Goal: Task Accomplishment & Management: Manage account settings

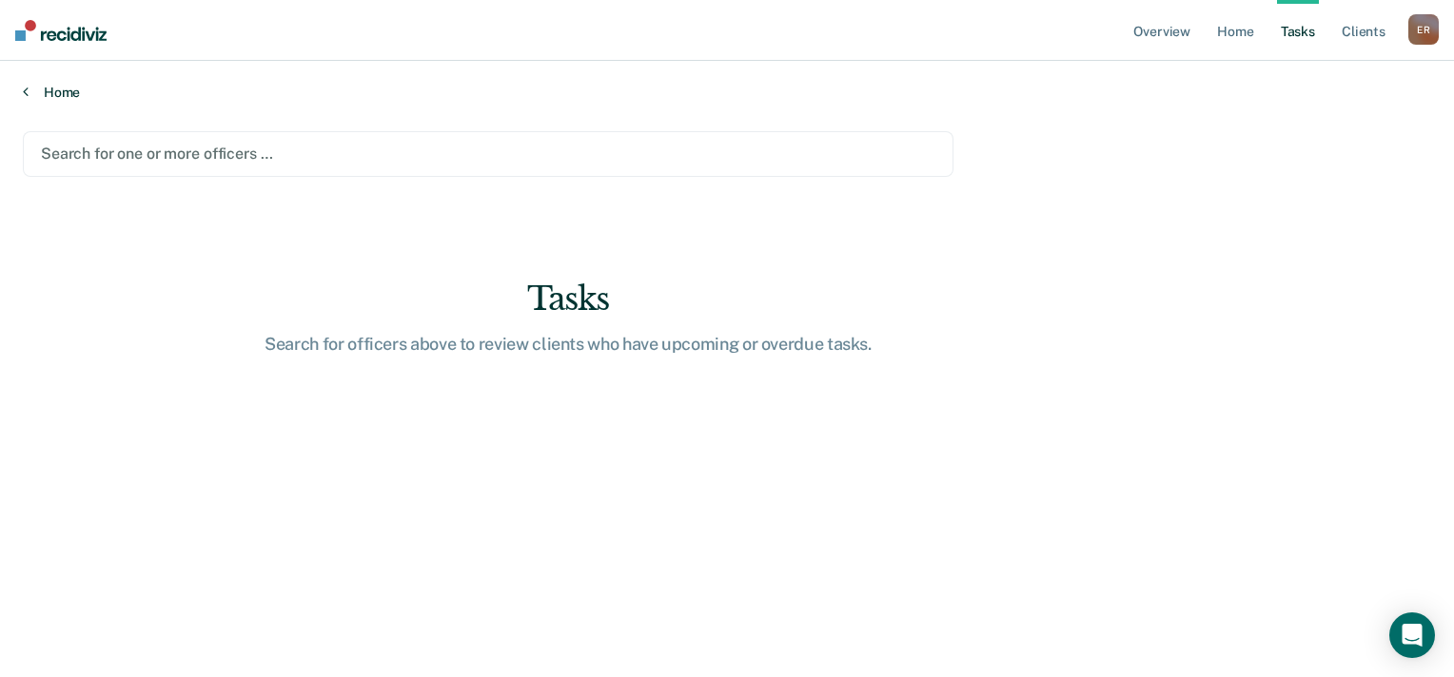
click at [69, 99] on link "Home" at bounding box center [727, 92] width 1408 height 17
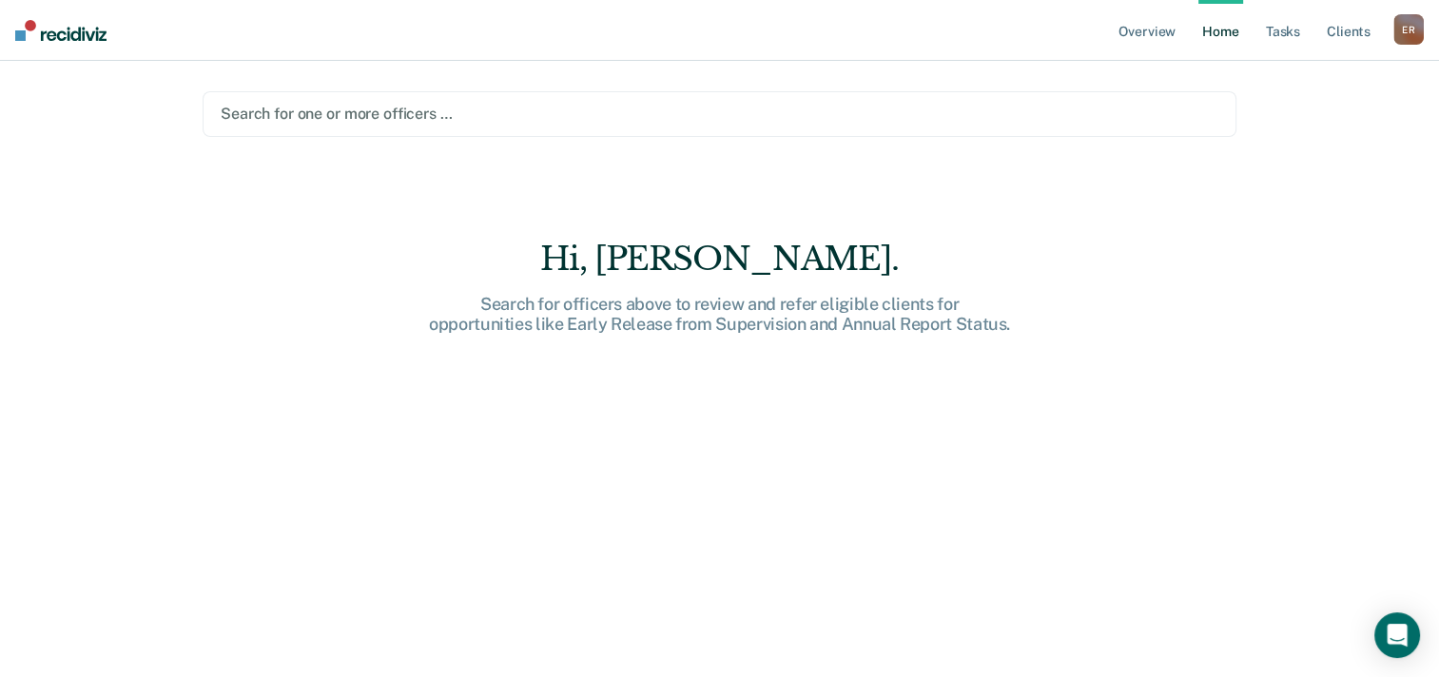
click at [324, 113] on div at bounding box center [720, 114] width 998 height 22
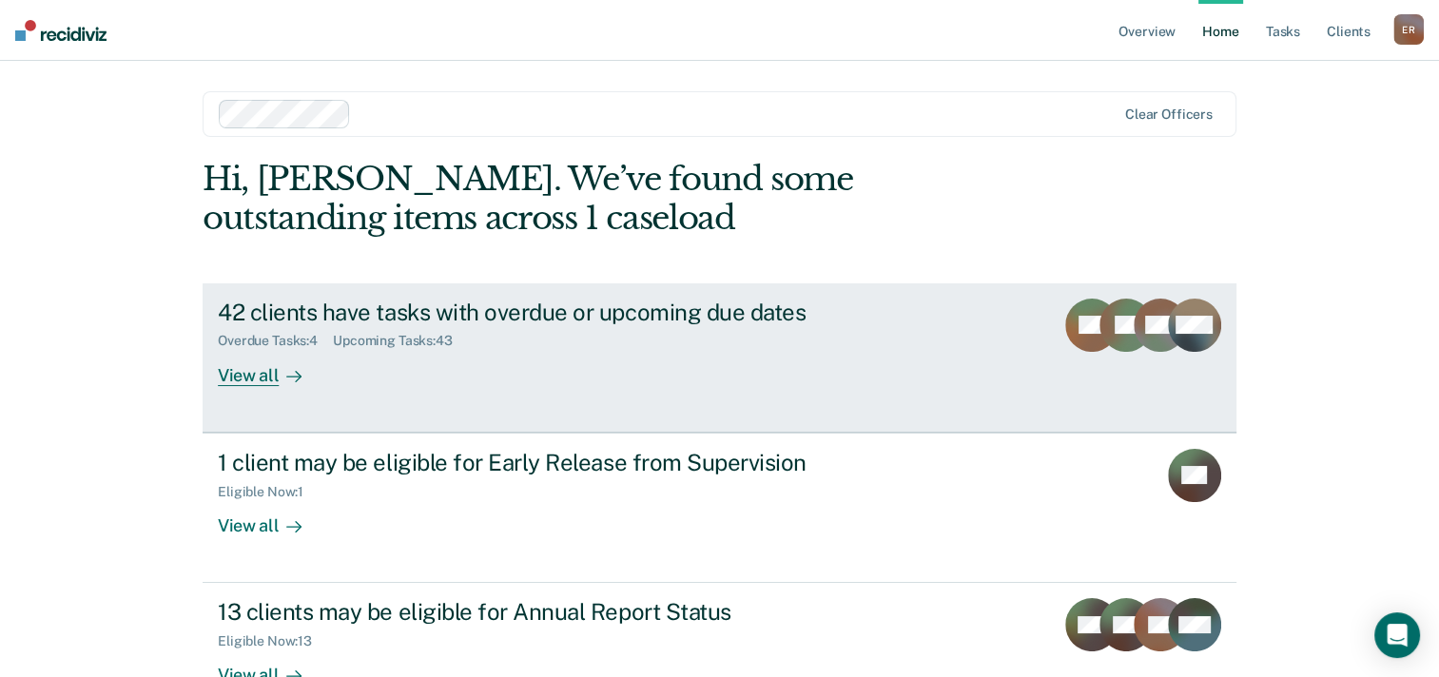
scroll to position [54, 0]
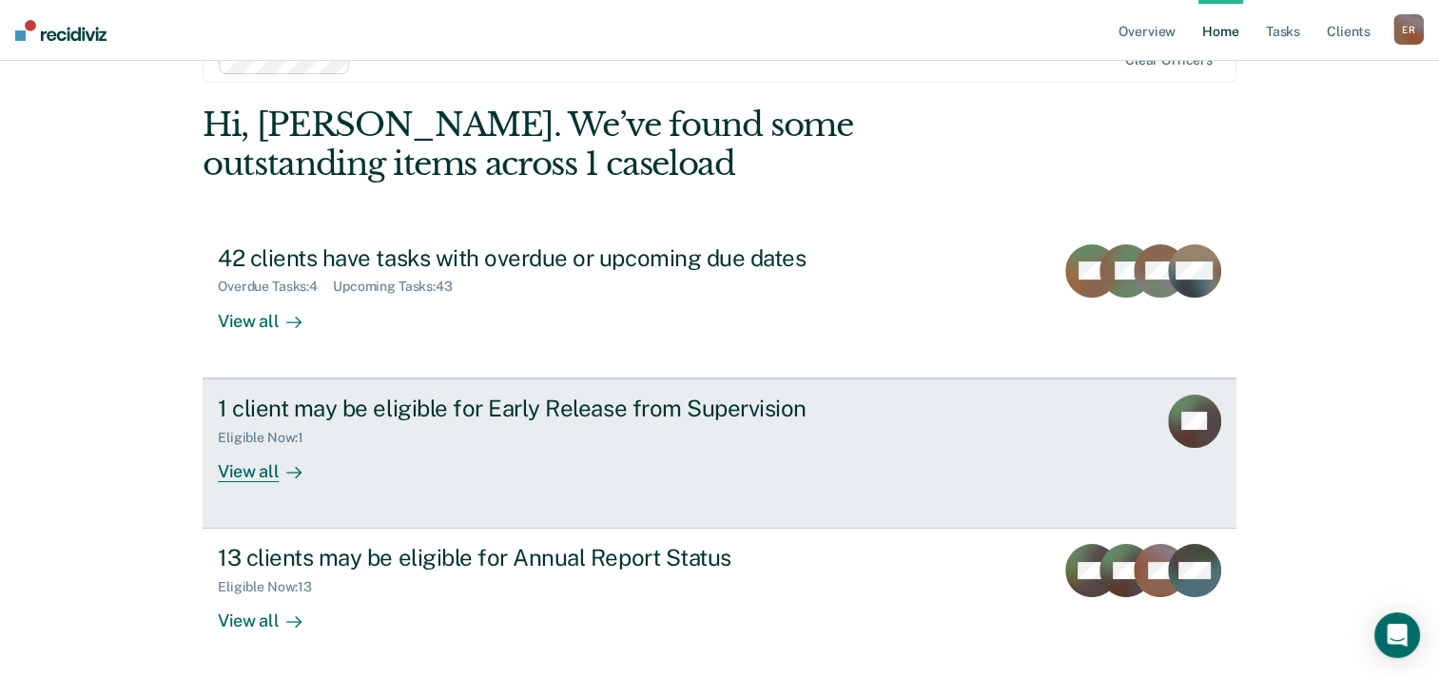
click at [670, 414] on div "1 client may be eligible for Early Release from Supervision" at bounding box center [552, 409] width 668 height 28
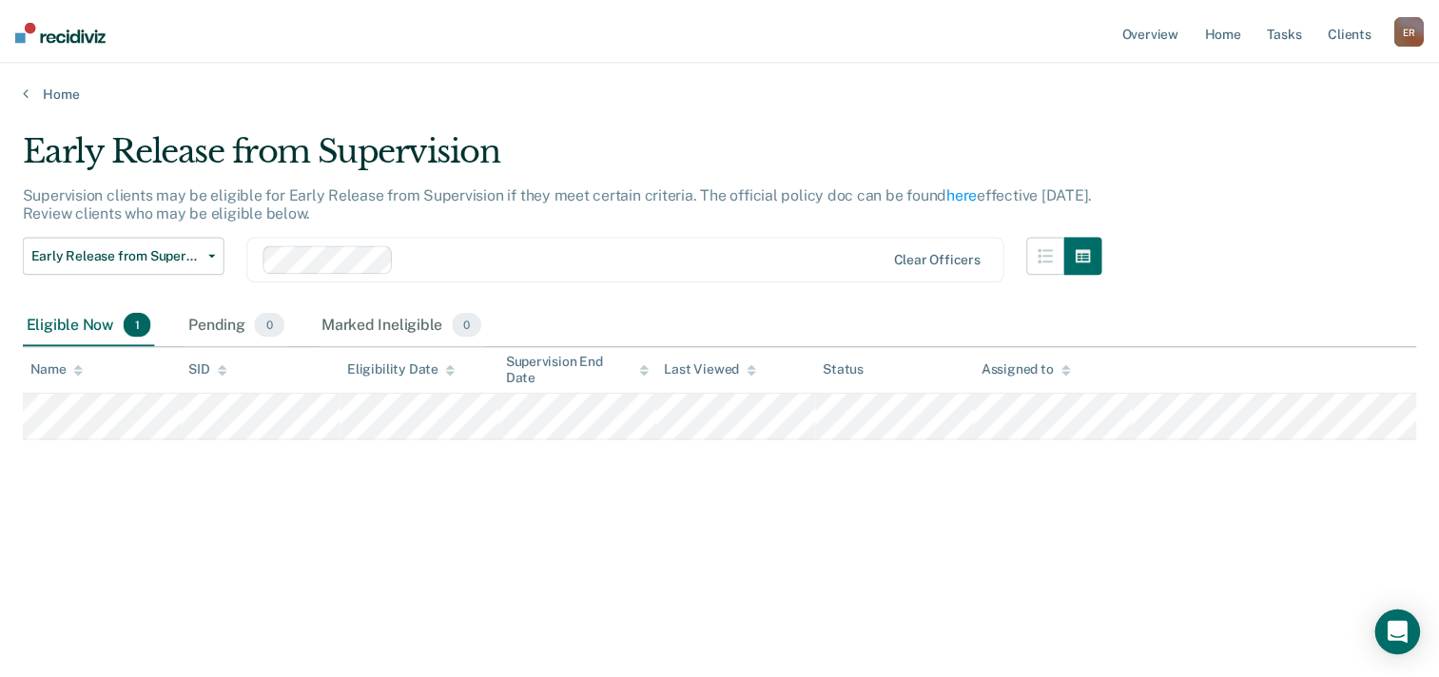
scroll to position [54, 0]
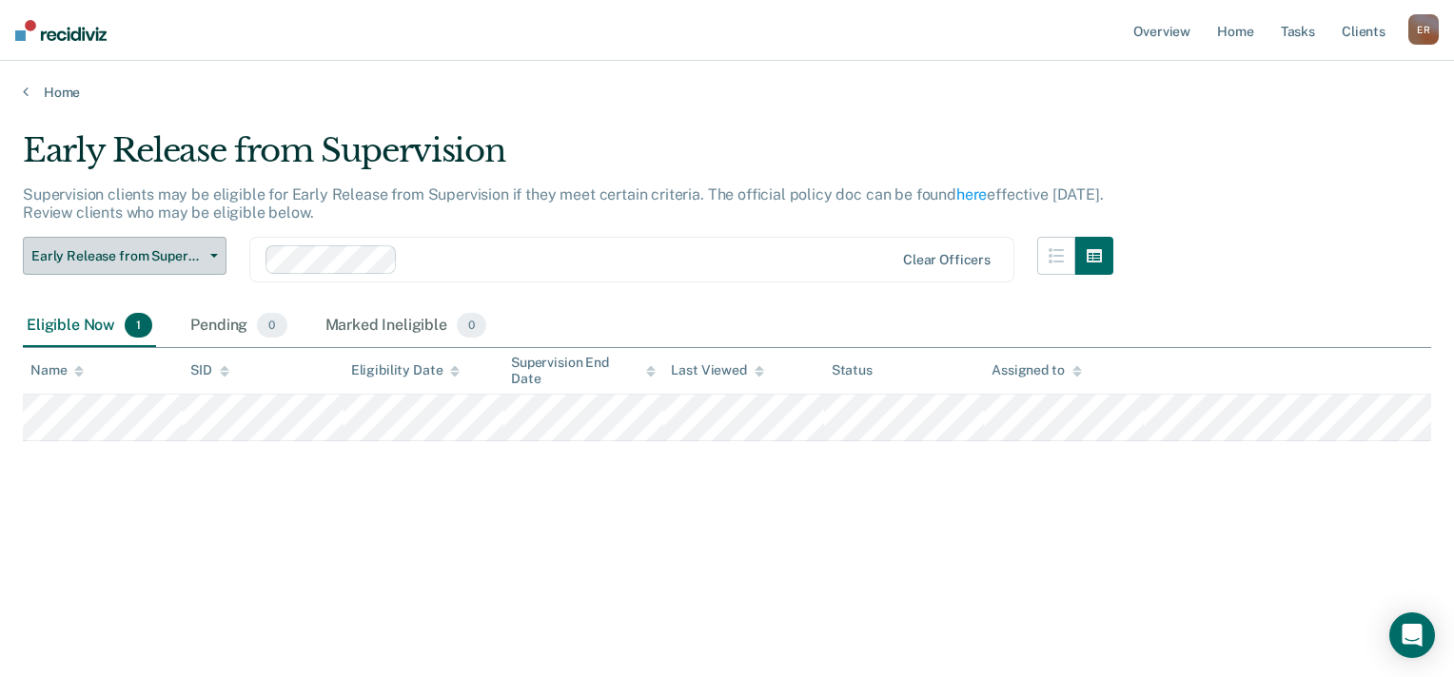
click at [216, 255] on icon "button" at bounding box center [214, 256] width 8 height 4
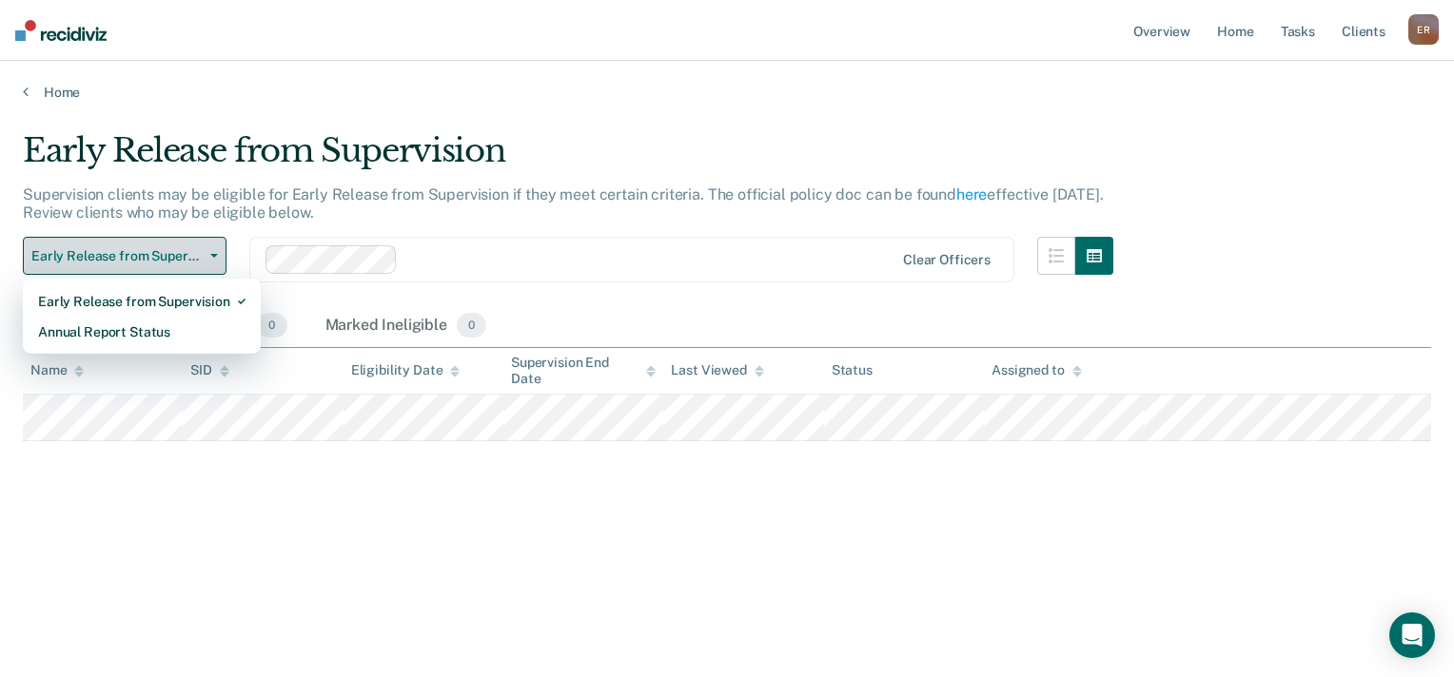
click at [212, 248] on button "Early Release from Supervision" at bounding box center [125, 256] width 204 height 38
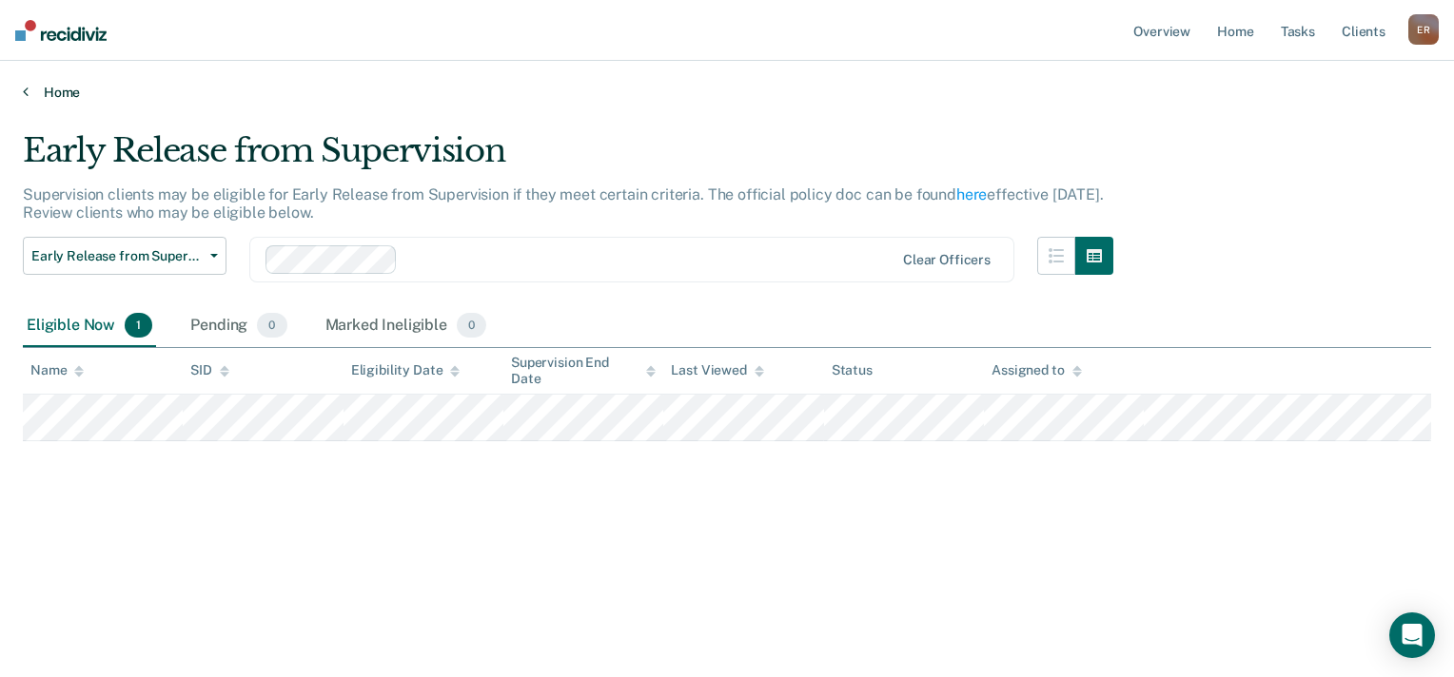
click at [56, 90] on link "Home" at bounding box center [727, 92] width 1408 height 17
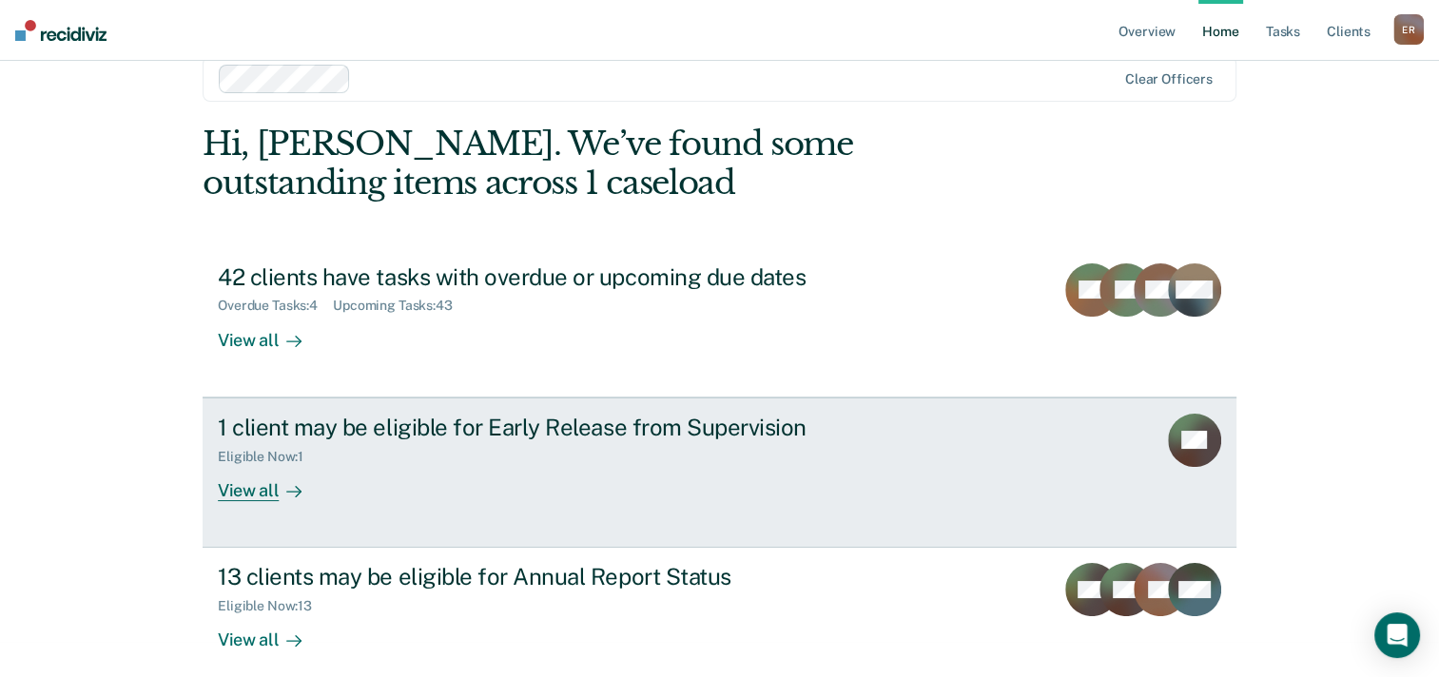
scroll to position [54, 0]
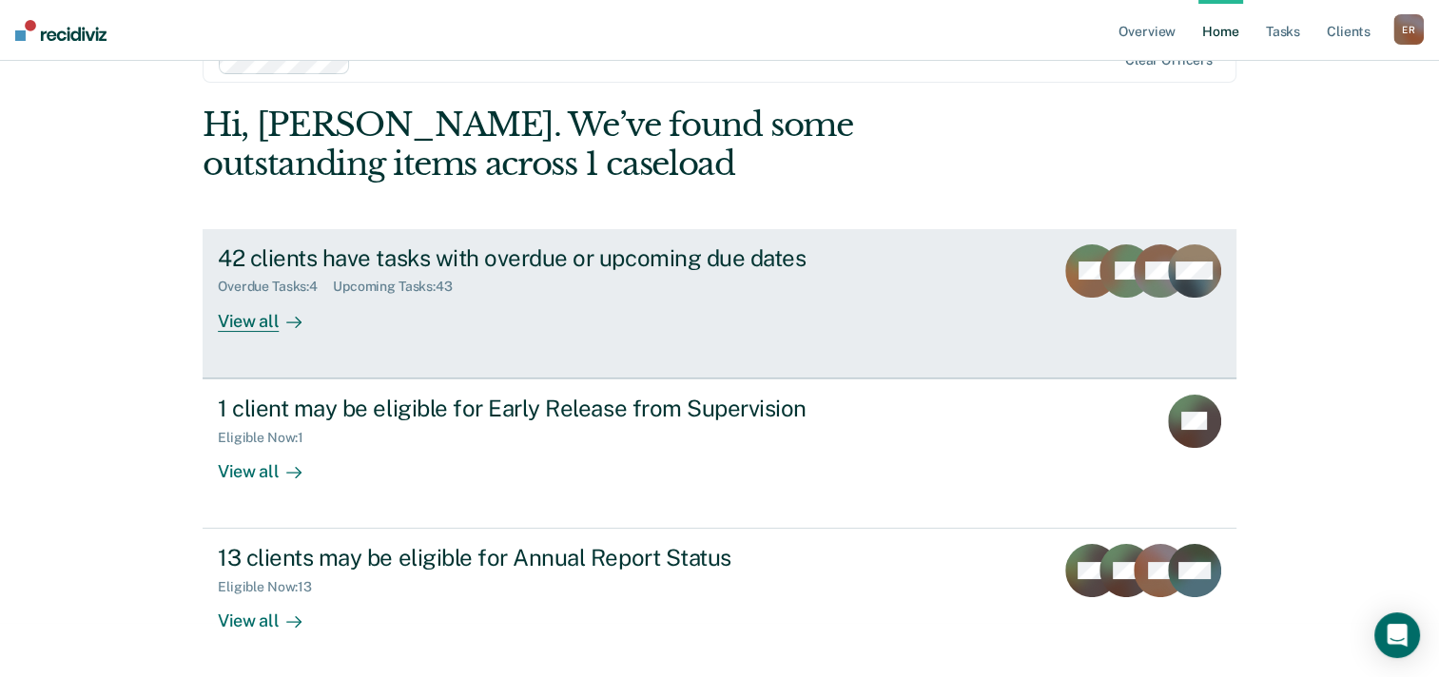
click at [610, 297] on div "42 clients have tasks with overdue or upcoming due dates Overdue Tasks : 4 Upco…" at bounding box center [575, 289] width 714 height 88
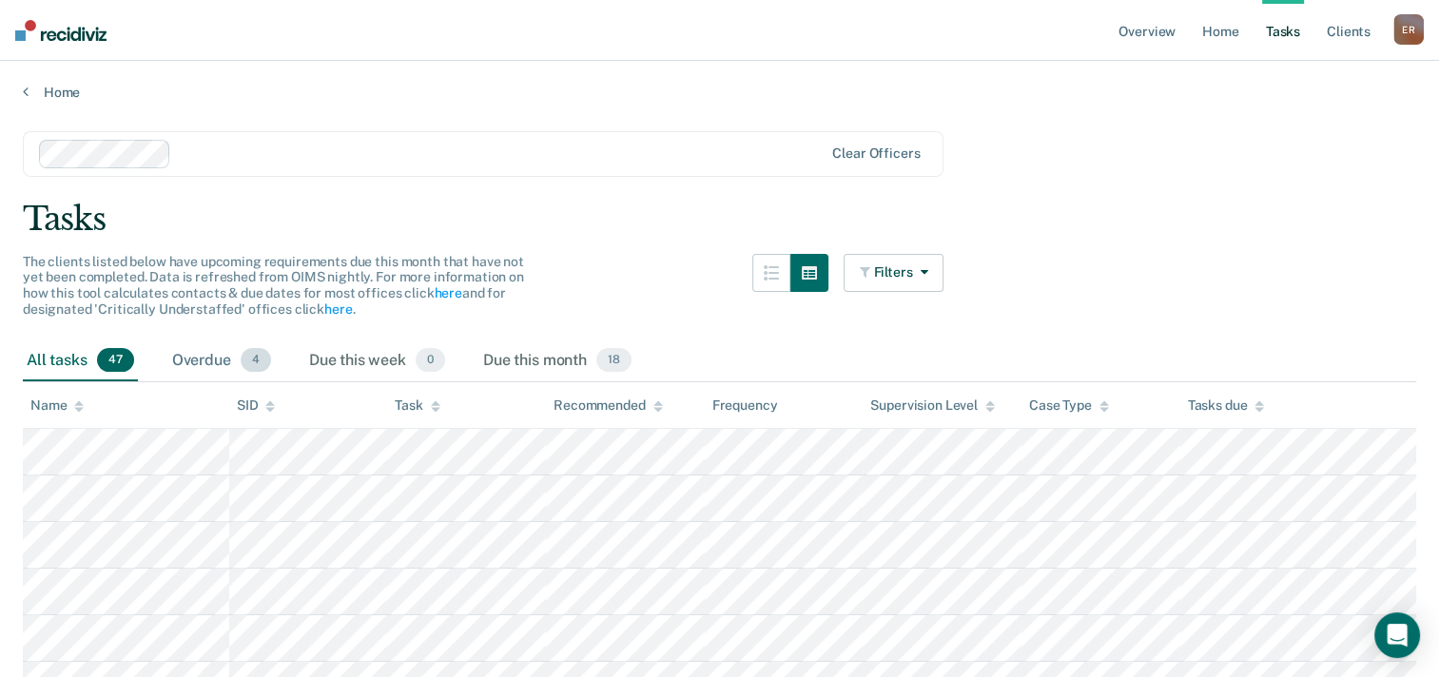
click at [231, 361] on div "Overdue 4" at bounding box center [221, 362] width 107 height 42
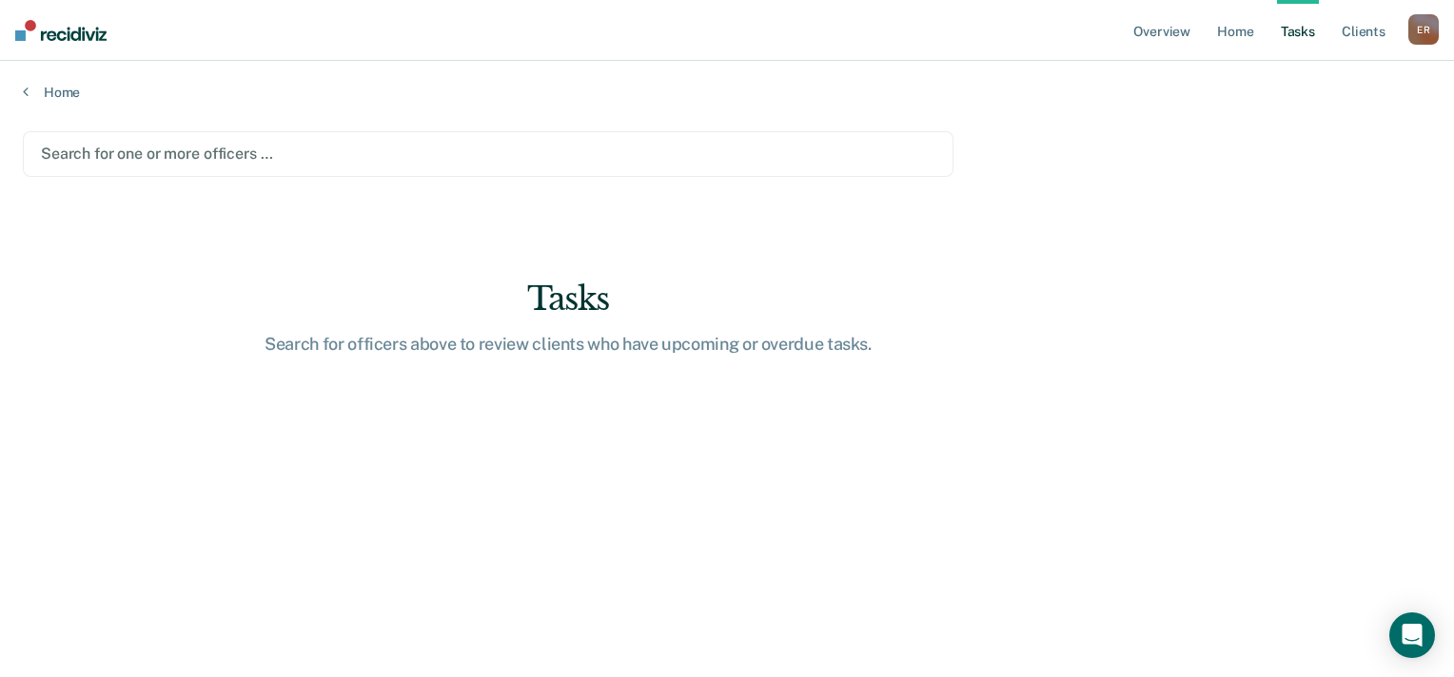
click at [255, 150] on div at bounding box center [488, 154] width 894 height 22
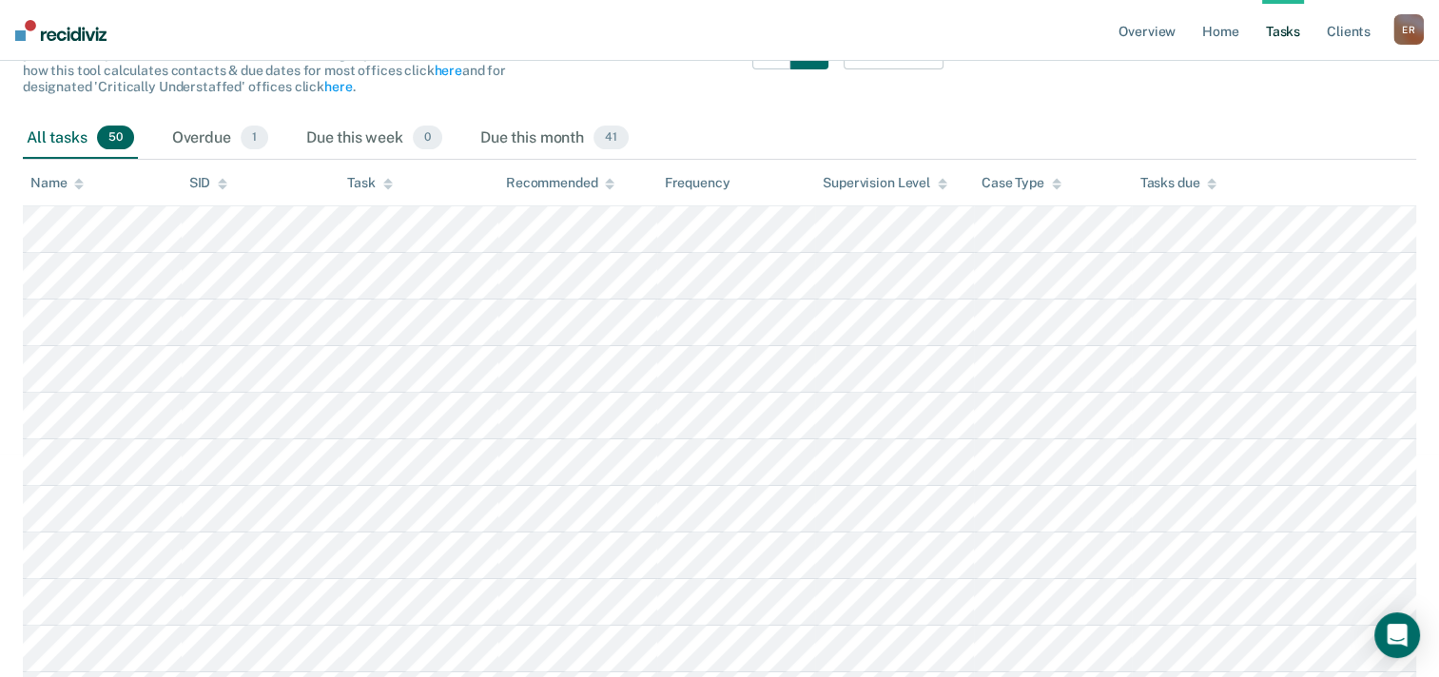
scroll to position [190, 0]
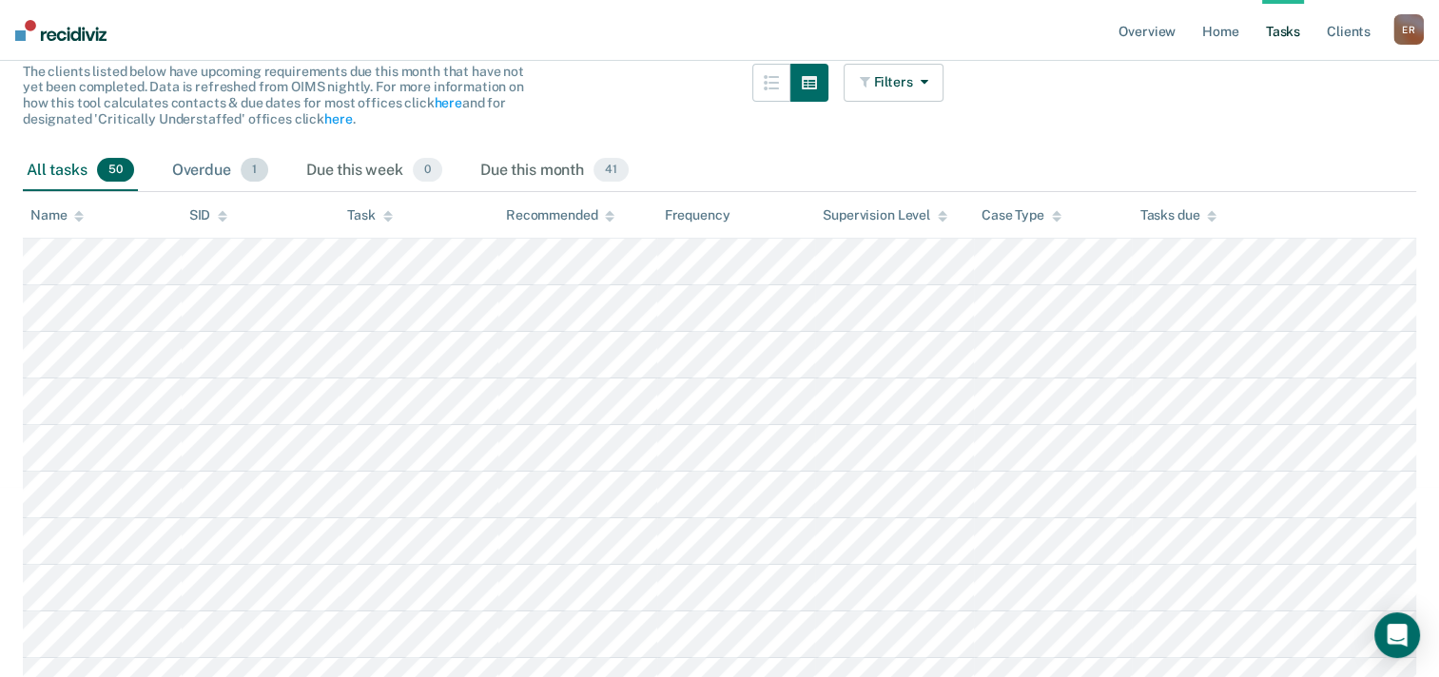
click at [199, 159] on div "Overdue 1" at bounding box center [220, 171] width 104 height 42
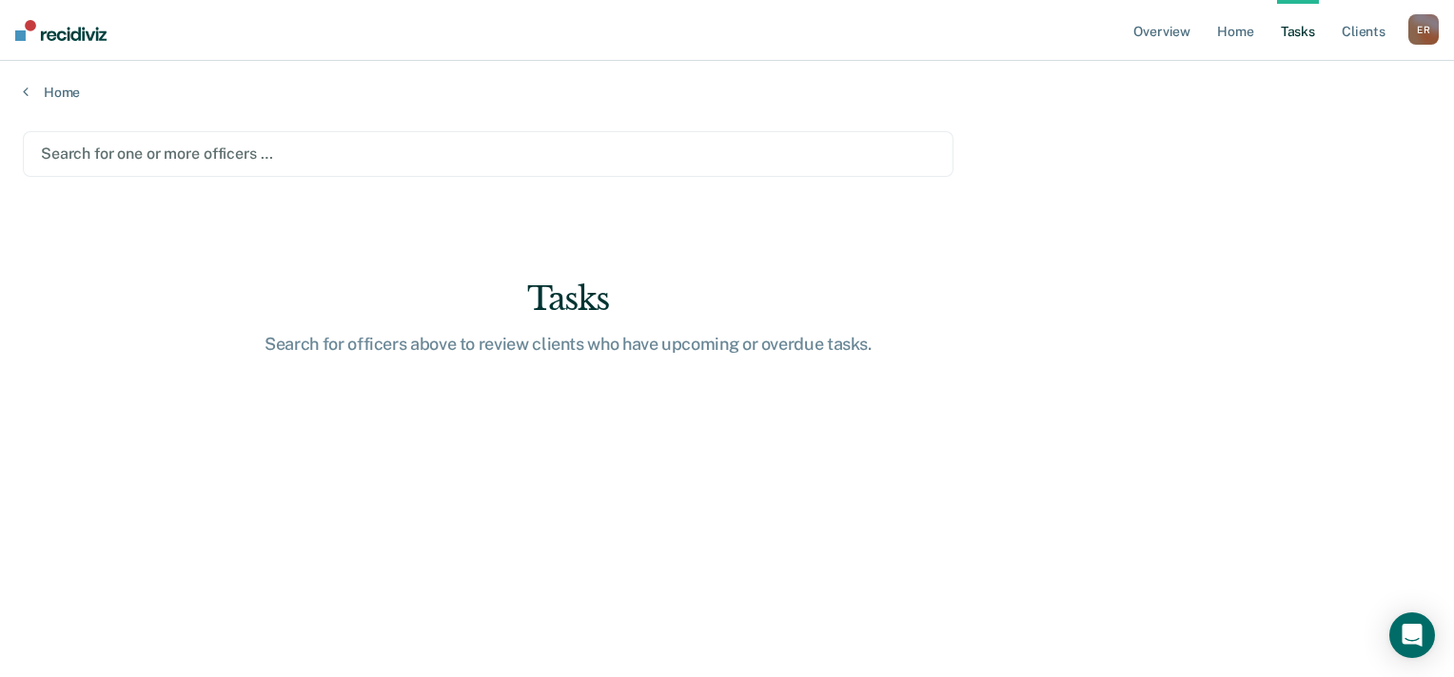
click at [155, 151] on div at bounding box center [488, 154] width 894 height 22
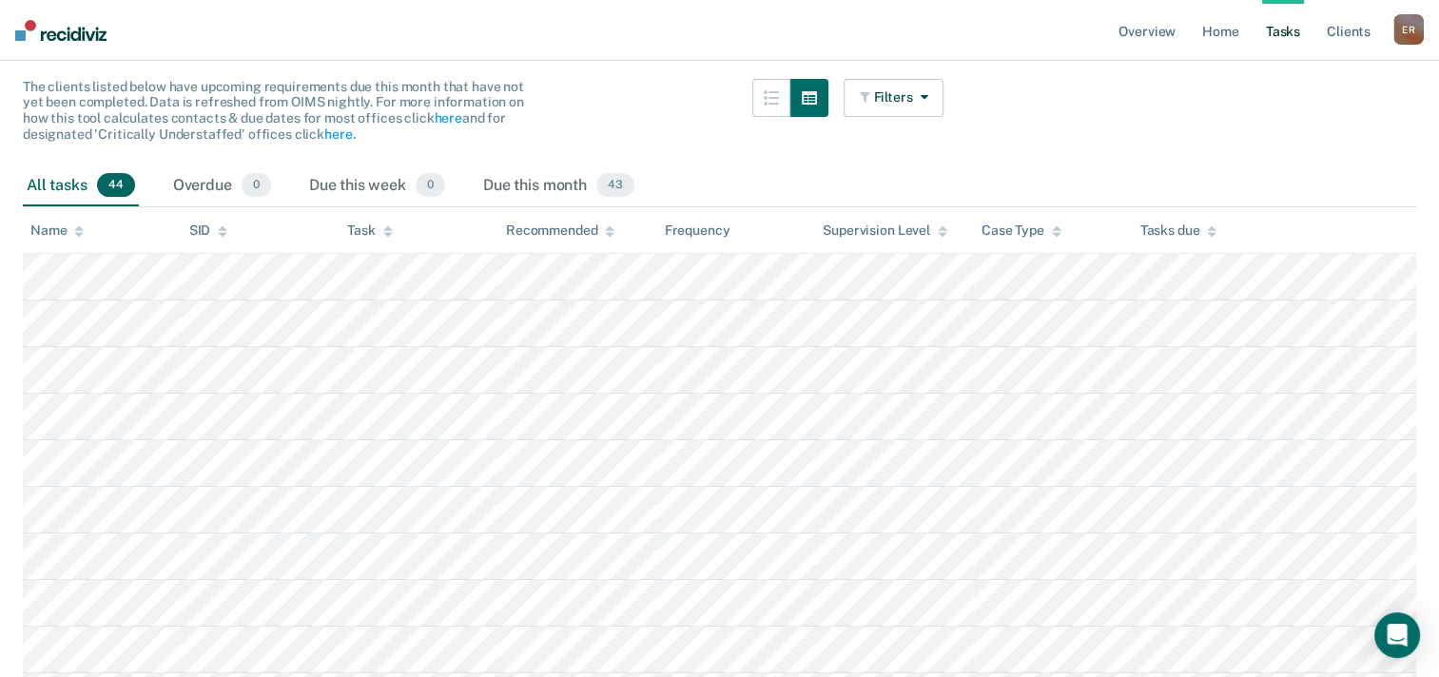
scroll to position [190, 0]
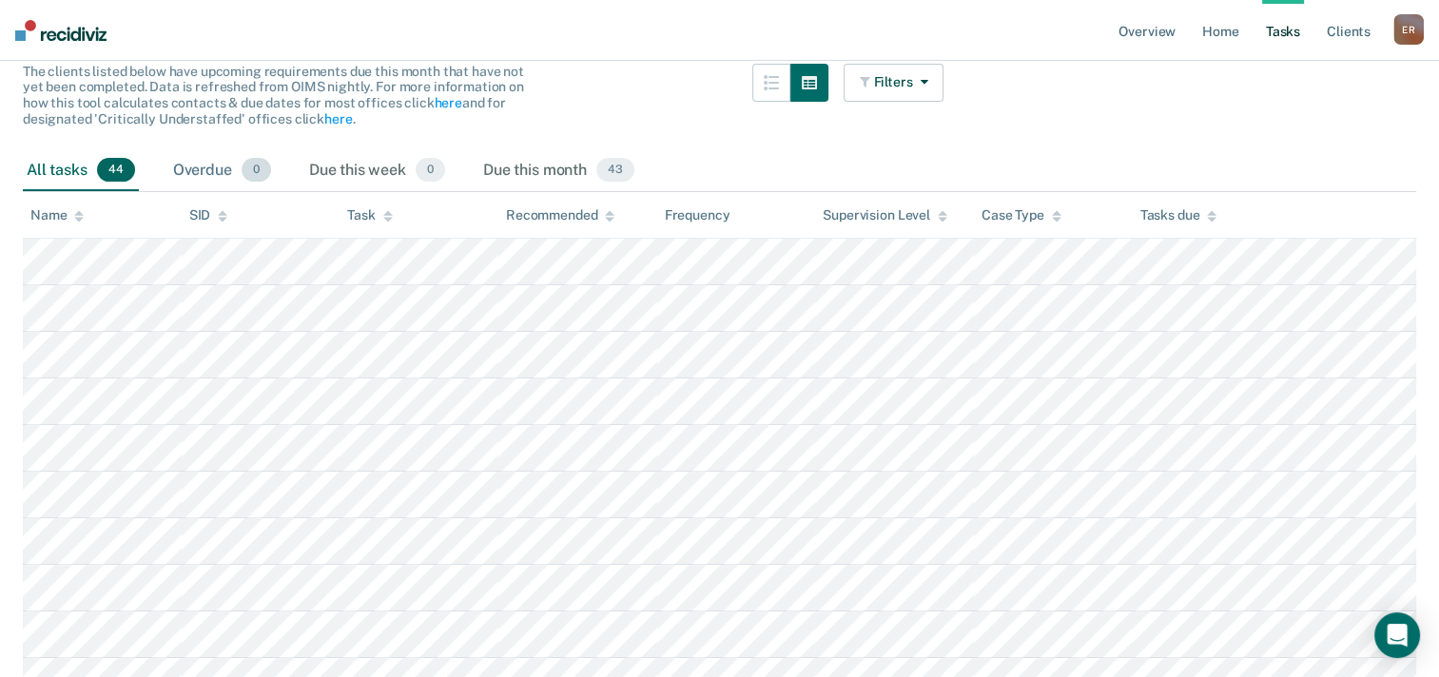
click at [184, 171] on div "Overdue 0" at bounding box center [222, 171] width 106 height 42
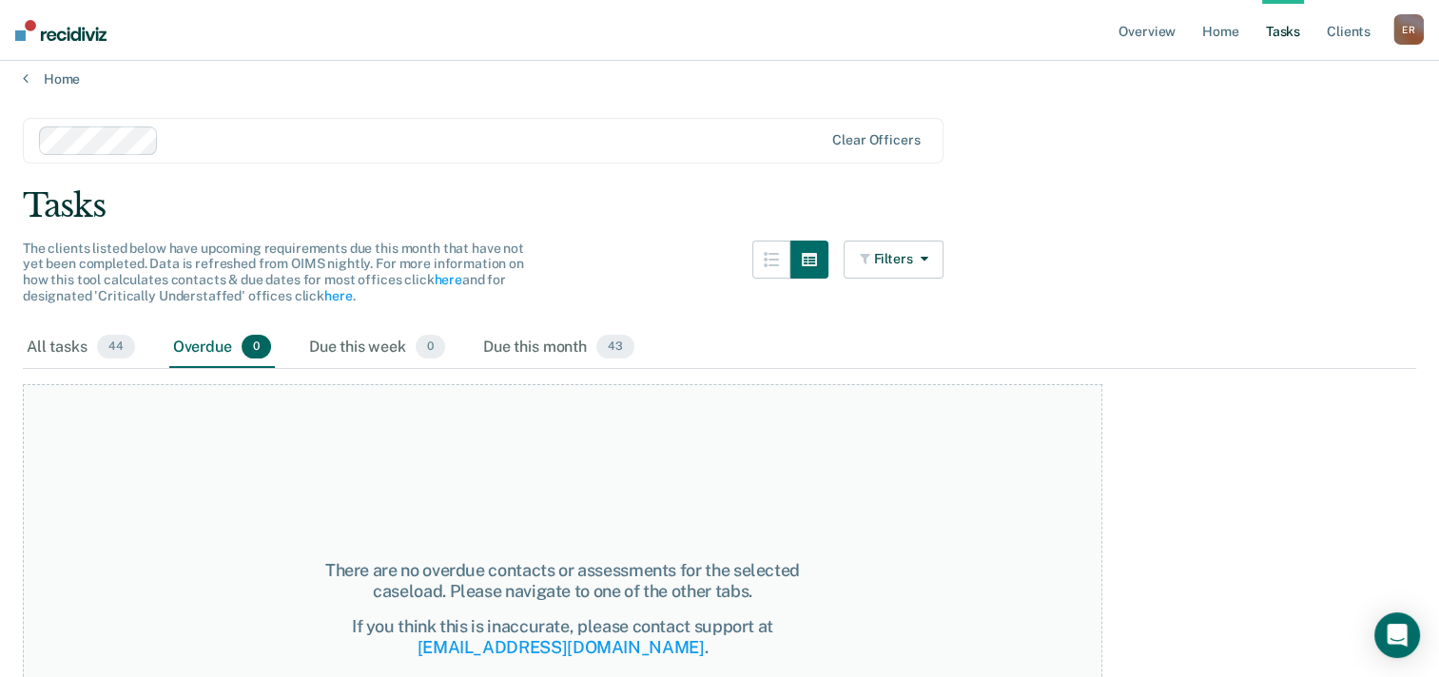
scroll to position [0, 0]
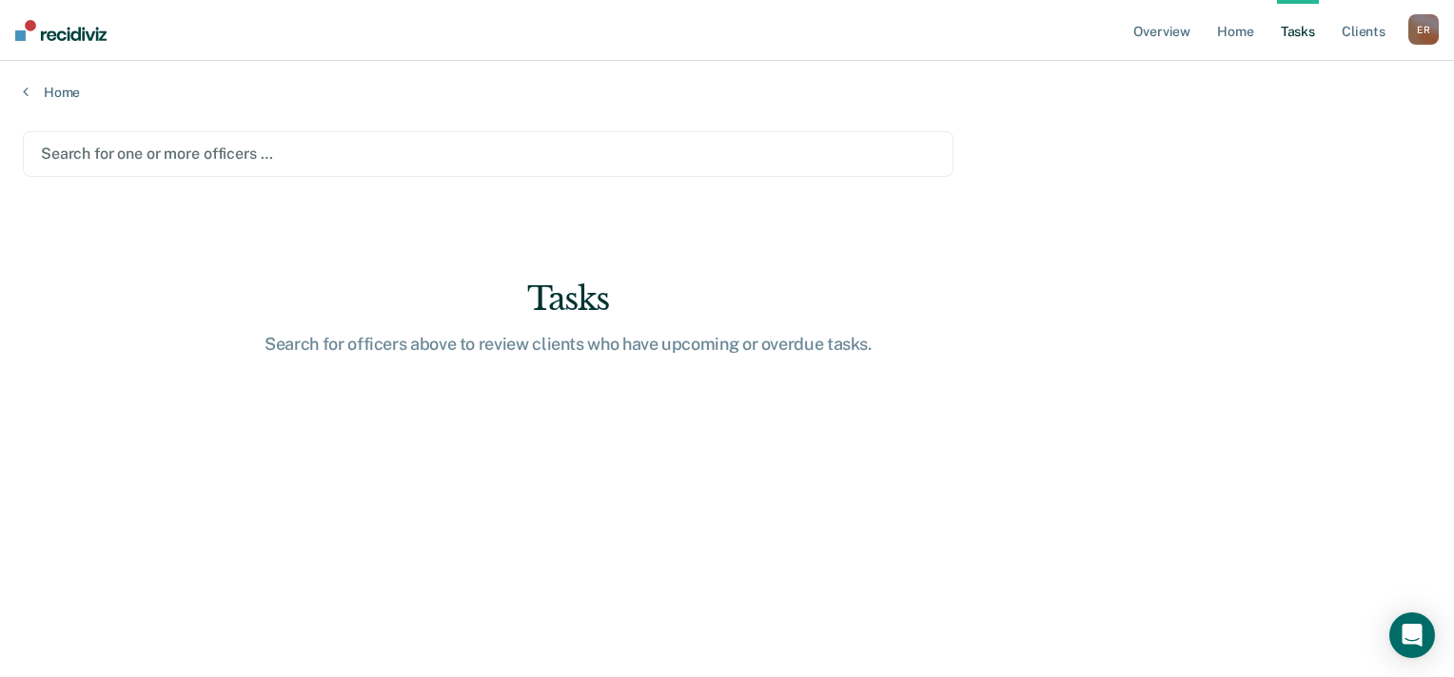
click at [142, 151] on div at bounding box center [488, 154] width 894 height 22
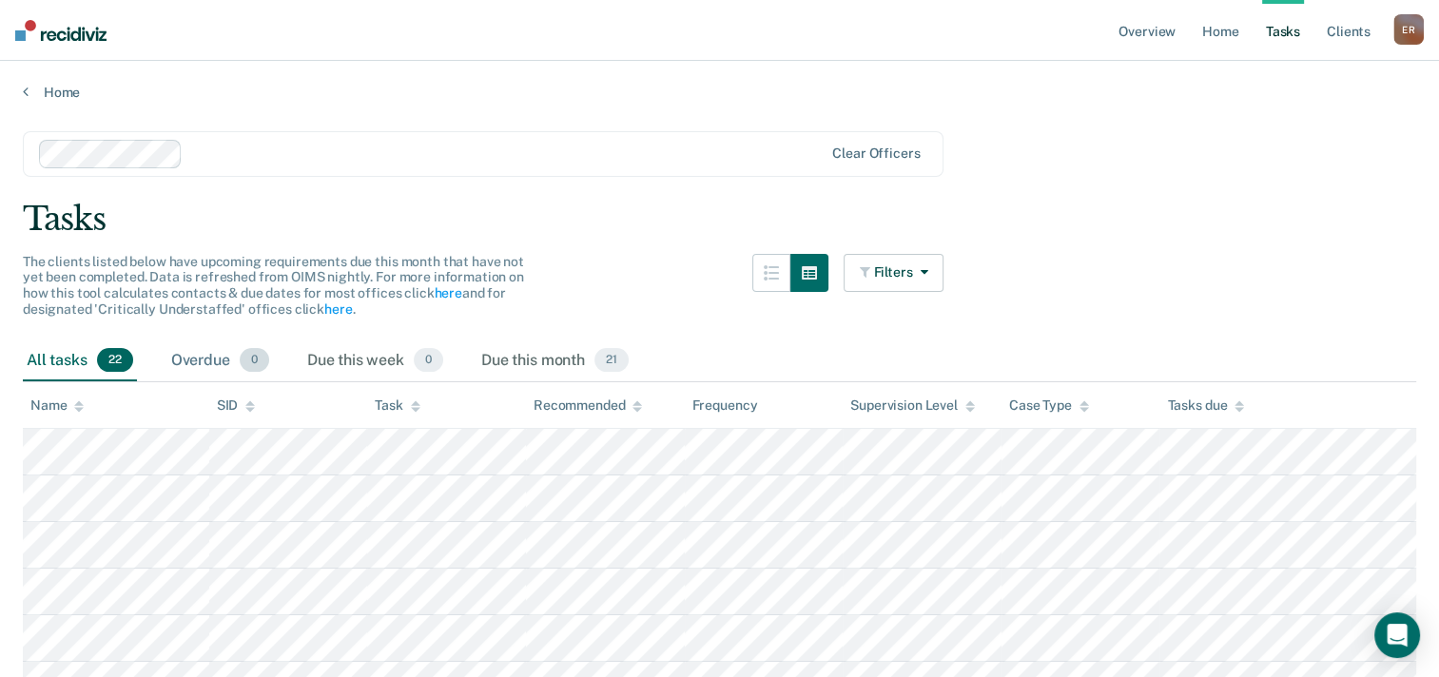
click at [228, 352] on div "Overdue 0" at bounding box center [220, 362] width 106 height 42
